Goal: Task Accomplishment & Management: Manage account settings

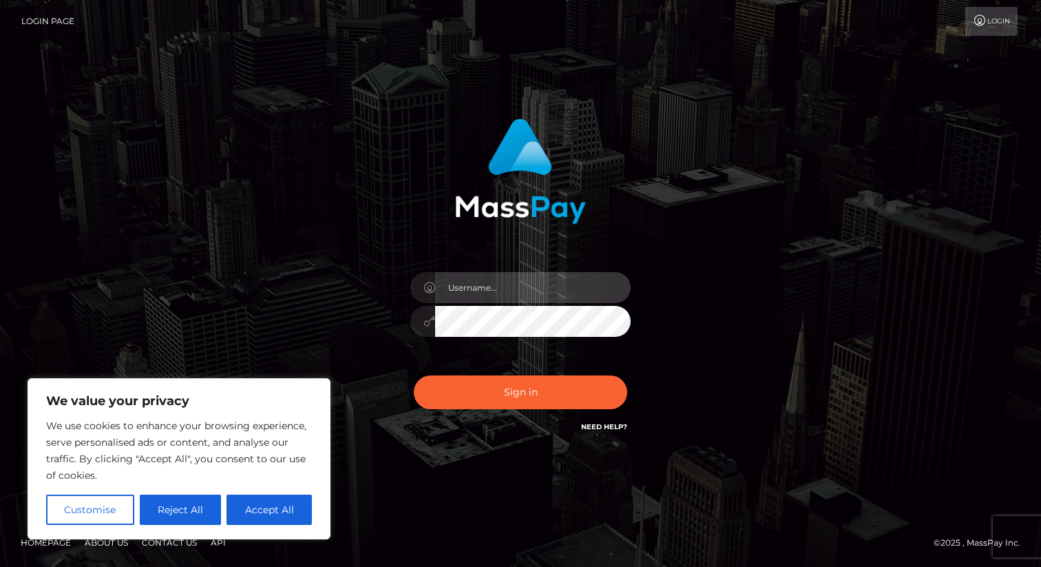
click at [483, 288] on input "text" at bounding box center [533, 287] width 196 height 31
type input "ek.nofansdev"
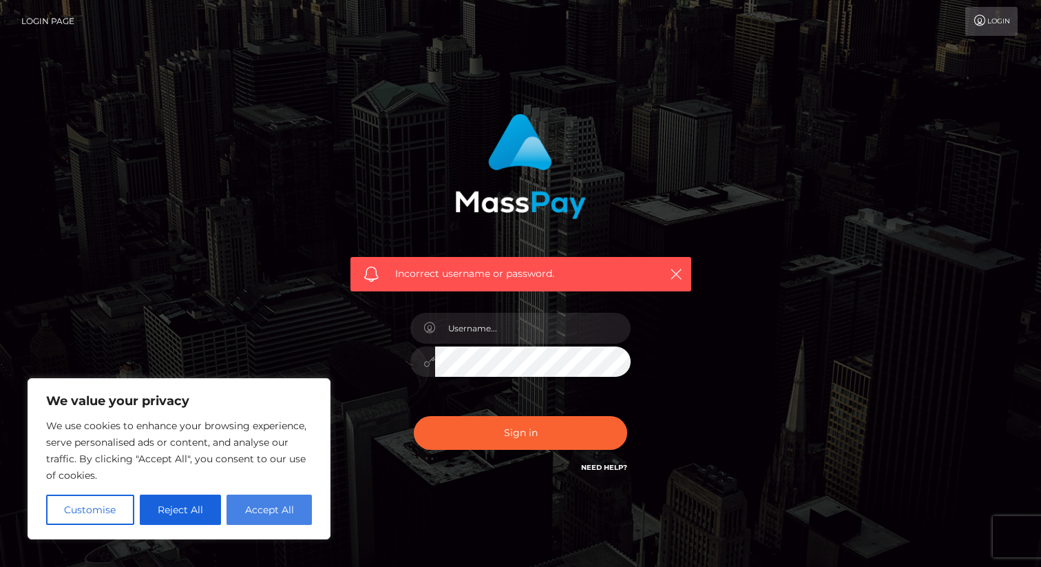
click at [233, 514] on button "Accept All" at bounding box center [269, 509] width 85 height 30
checkbox input "true"
